Goal: Find specific page/section: Find specific page/section

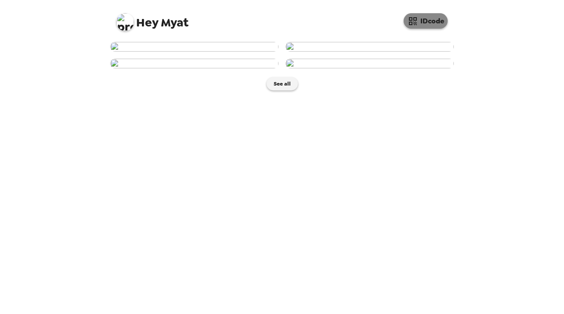
click at [420, 15] on button "IDcode" at bounding box center [425, 20] width 44 height 15
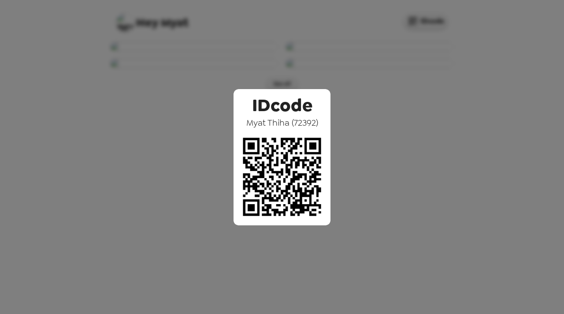
click at [467, 127] on div "IDcode [PERSON_NAME] ( 72392 )" at bounding box center [282, 157] width 564 height 314
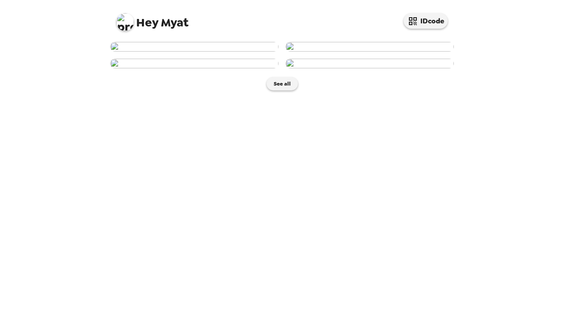
scroll to position [198, 0]
click at [284, 90] on button "See all" at bounding box center [281, 83] width 31 height 13
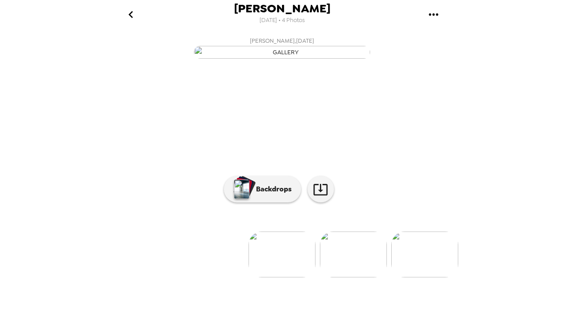
click at [437, 20] on icon "gallery menu" at bounding box center [433, 14] width 14 height 14
click at [437, 20] on div at bounding box center [282, 157] width 564 height 314
click at [122, 15] on button "go back" at bounding box center [130, 14] width 29 height 29
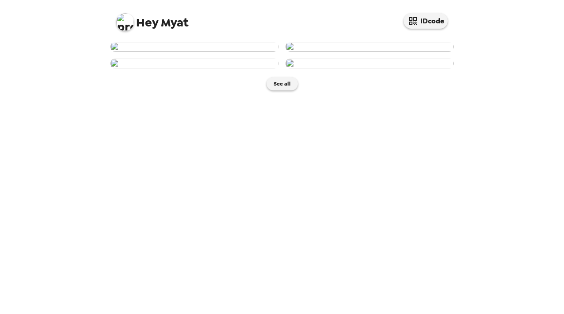
scroll to position [20, 0]
click at [324, 52] on img at bounding box center [369, 47] width 168 height 10
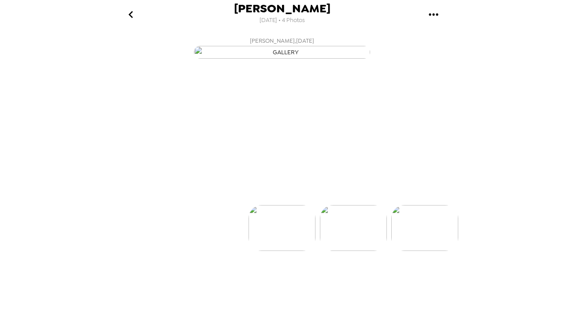
scroll to position [0, 71]
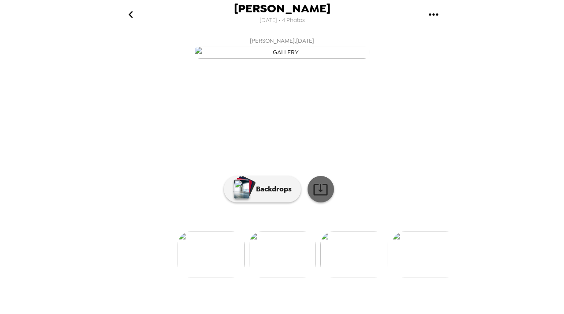
click at [323, 197] on icon at bounding box center [320, 188] width 15 height 15
